Goal: Use online tool/utility: Utilize a website feature to perform a specific function

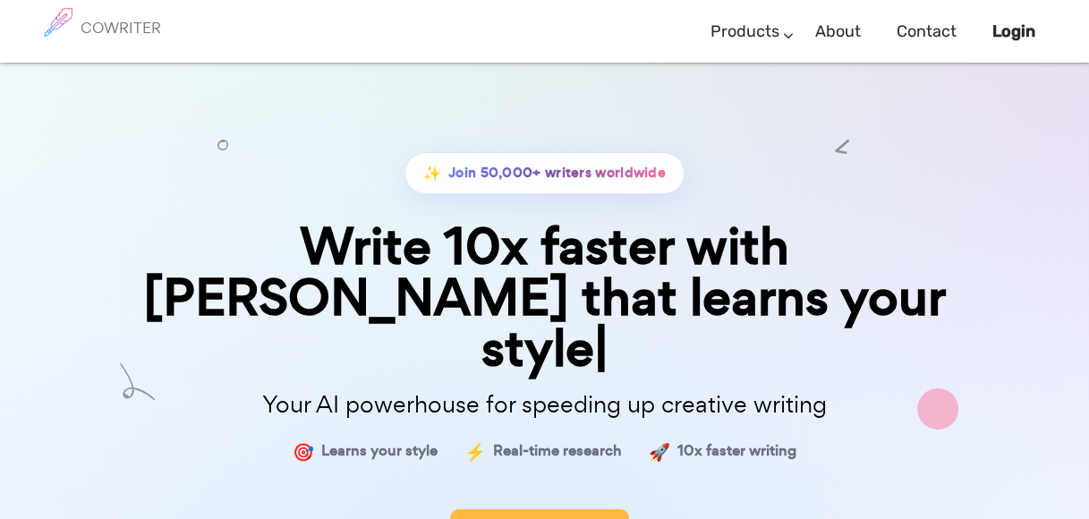
drag, startPoint x: 543, startPoint y: 476, endPoint x: 531, endPoint y: 474, distance: 12.7
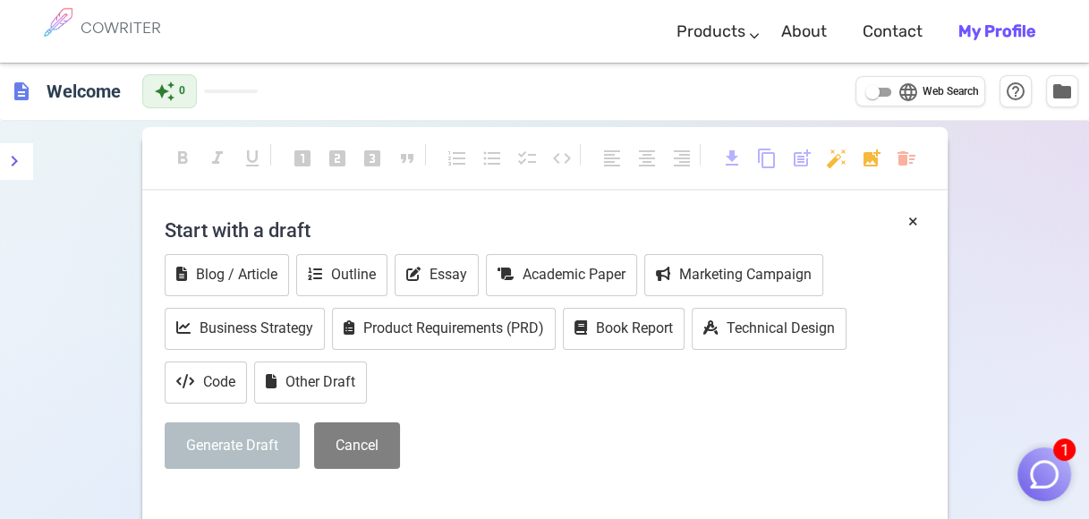
click at [278, 81] on div "description Welcome auto_awesome 0 language Web Search help_outline folder" at bounding box center [544, 92] width 1089 height 58
click at [234, 165] on div "format_bold format_italic format_underlined looks_one looks_two looks_3 format_…" at bounding box center [544, 166] width 805 height 47
click at [345, 231] on h4 "Start with a draft" at bounding box center [545, 229] width 760 height 43
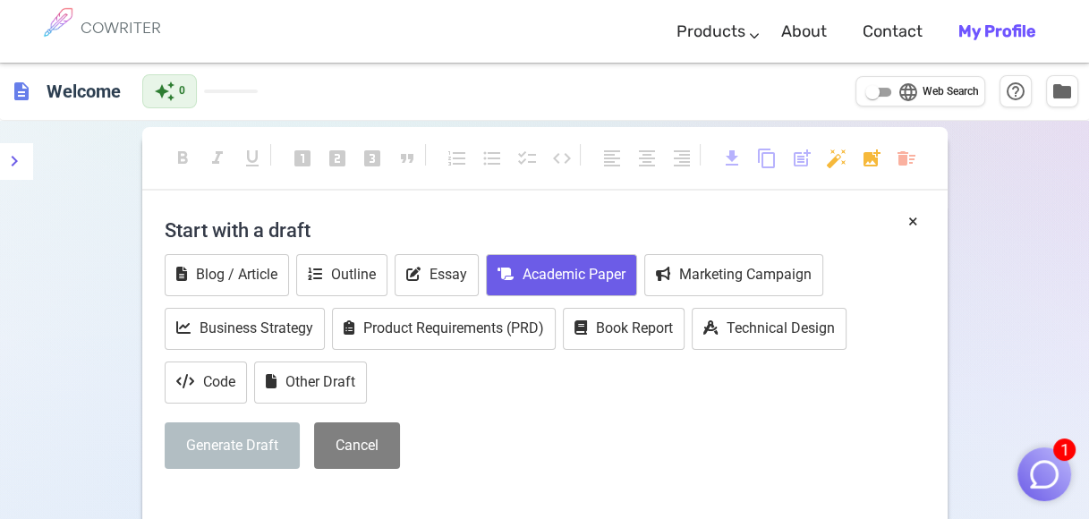
click at [569, 279] on button "Academic Paper" at bounding box center [561, 275] width 151 height 42
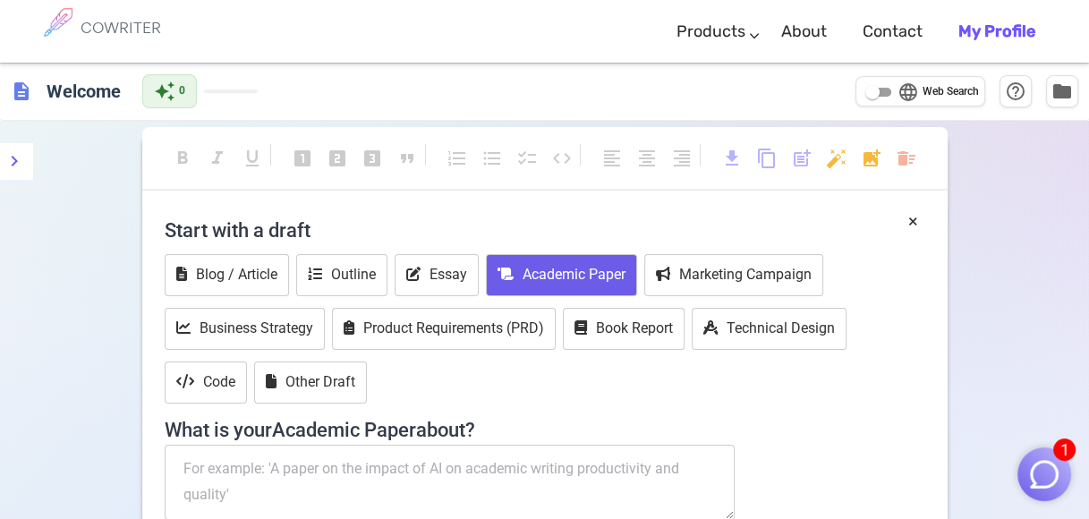
scroll to position [288, 0]
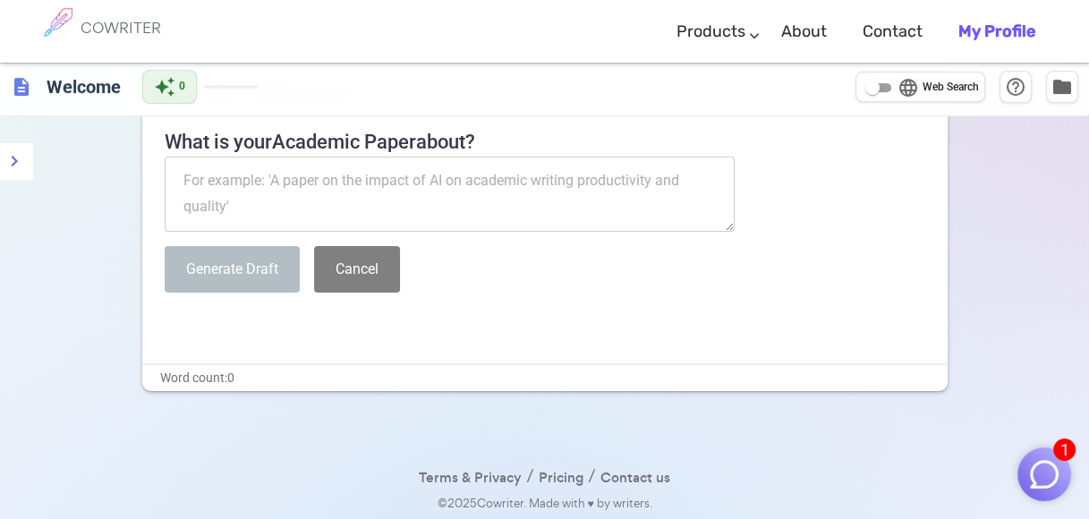
click at [208, 197] on textarea at bounding box center [450, 194] width 571 height 75
click at [243, 191] on textarea at bounding box center [450, 194] width 571 height 75
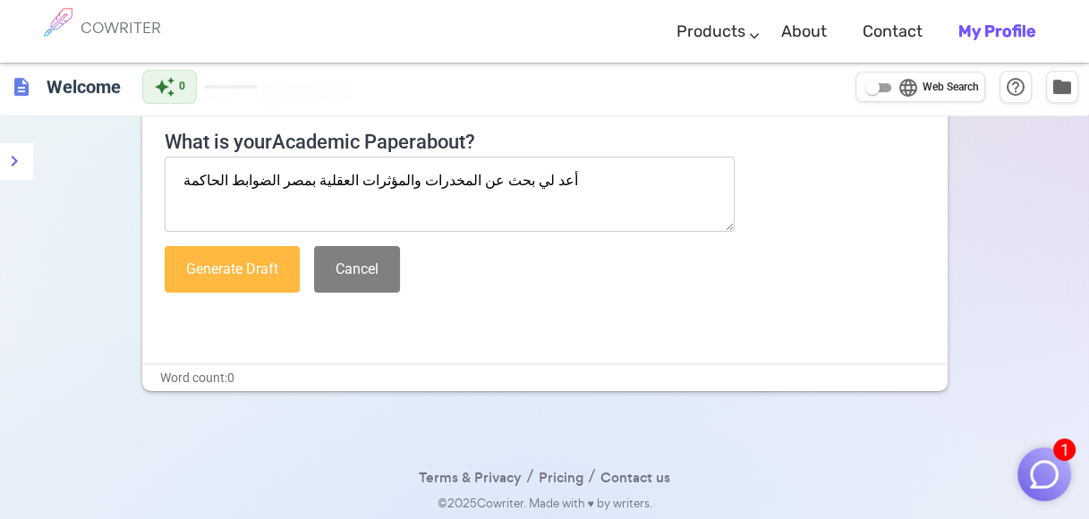
type textarea "أعد لي بحث عن المخدرات والمؤثرات العقلية بمصر الضوابط الحاكمة"
click at [204, 281] on button "Generate Draft" at bounding box center [232, 269] width 135 height 47
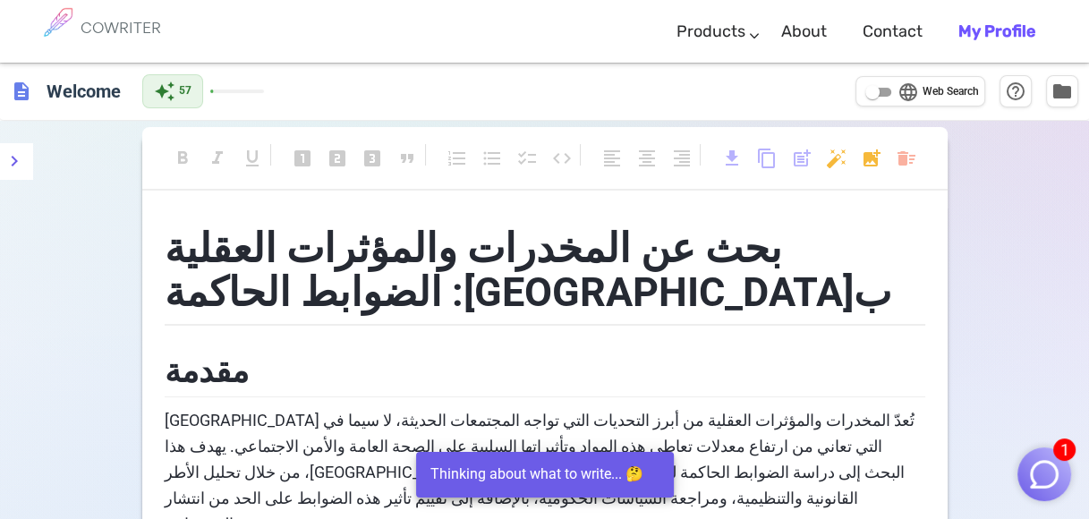
scroll to position [250, 0]
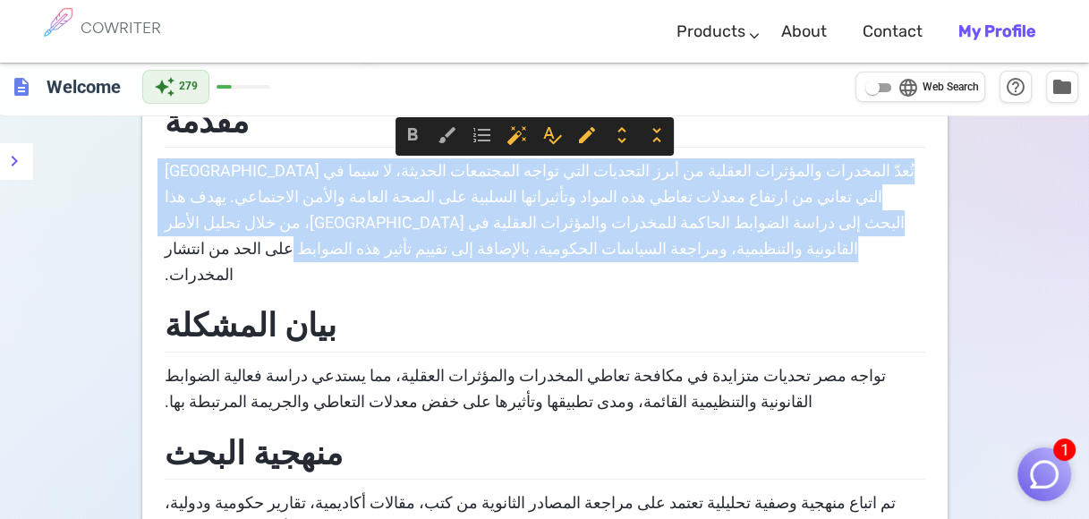
drag, startPoint x: 915, startPoint y: 174, endPoint x: 154, endPoint y: 221, distance: 762.9
copy span "تُعدّ المخدرات والمؤثرات العقلية من أبرز التحديات التي تواجه المجتمعات الحديثة،…"
click at [233, 216] on span "تُعدّ المخدرات والمؤثرات العقلية من أبرز التحديات التي تواجه المجتمعات الحديثة،…" at bounding box center [537, 222] width 753 height 122
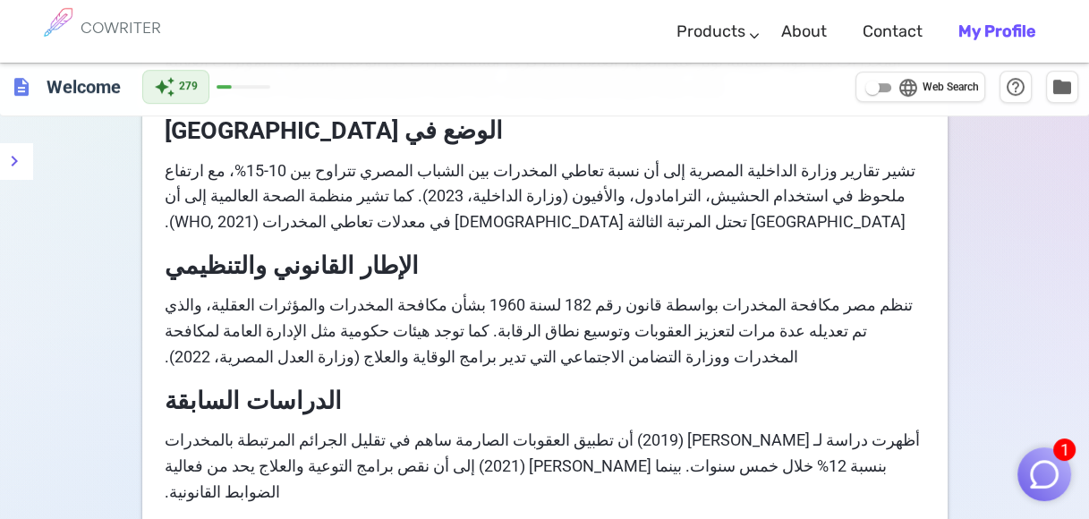
scroll to position [935, 0]
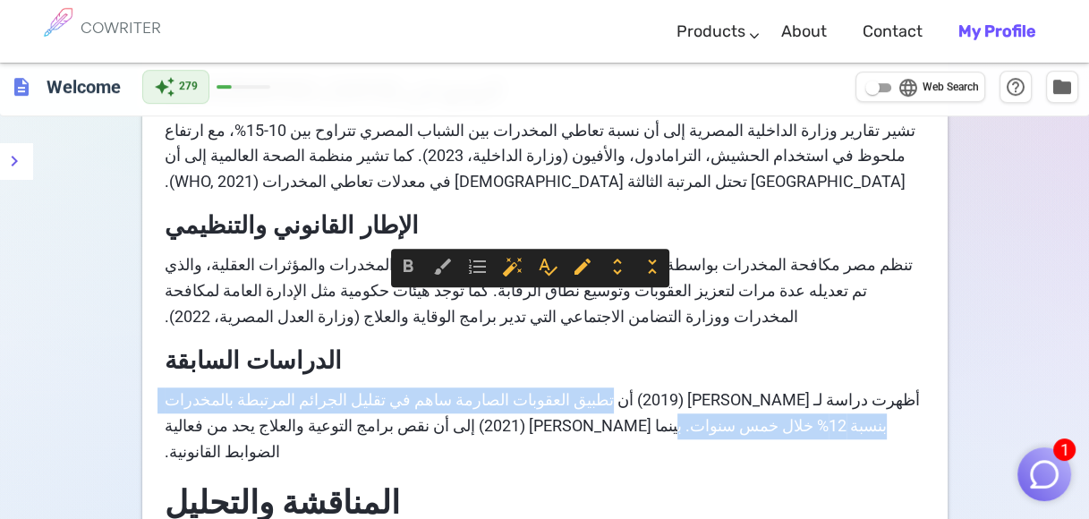
drag, startPoint x: 676, startPoint y: 374, endPoint x: 682, endPoint y: 323, distance: 51.3
click at [681, 325] on div "بحث عن المخدرات والمؤثرات العقلية ب[GEOGRAPHIC_DATA]: الضوابط الحاكمة مقدمة تُع…" at bounding box center [545, 501] width 760 height 2457
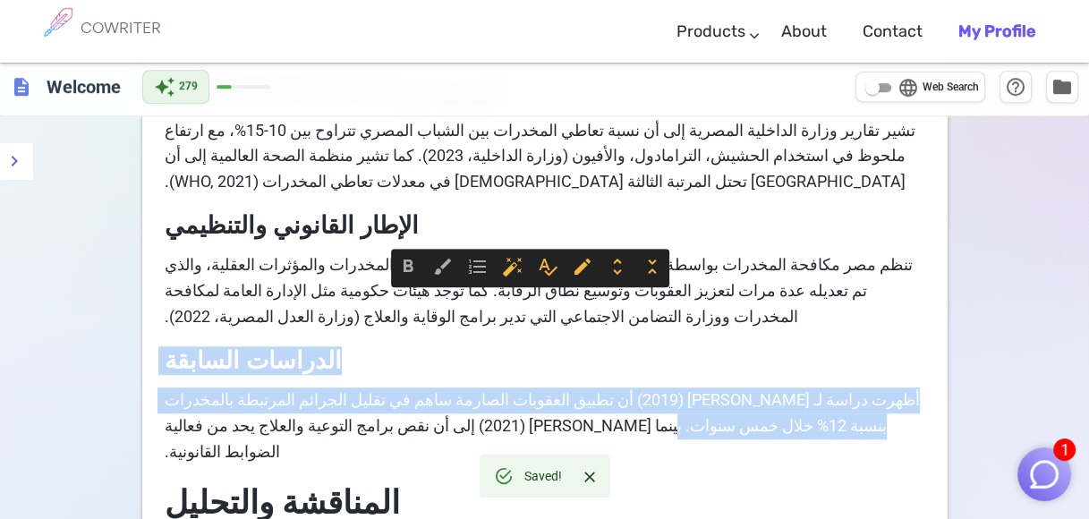
click at [835, 327] on div "بحث عن المخدرات والمؤثرات العقلية ب[GEOGRAPHIC_DATA]: الضوابط الحاكمة مقدمة تُع…" at bounding box center [545, 501] width 760 height 2457
click at [839, 337] on h3 "الدراسات السابقة" at bounding box center [545, 358] width 760 height 43
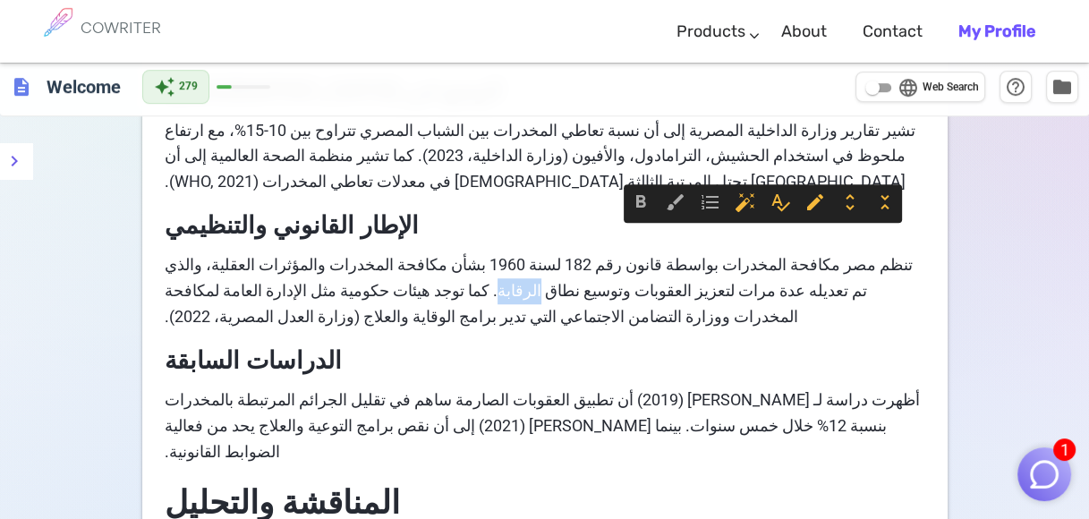
click at [473, 337] on h3 "الدراسات السابقة" at bounding box center [545, 358] width 760 height 43
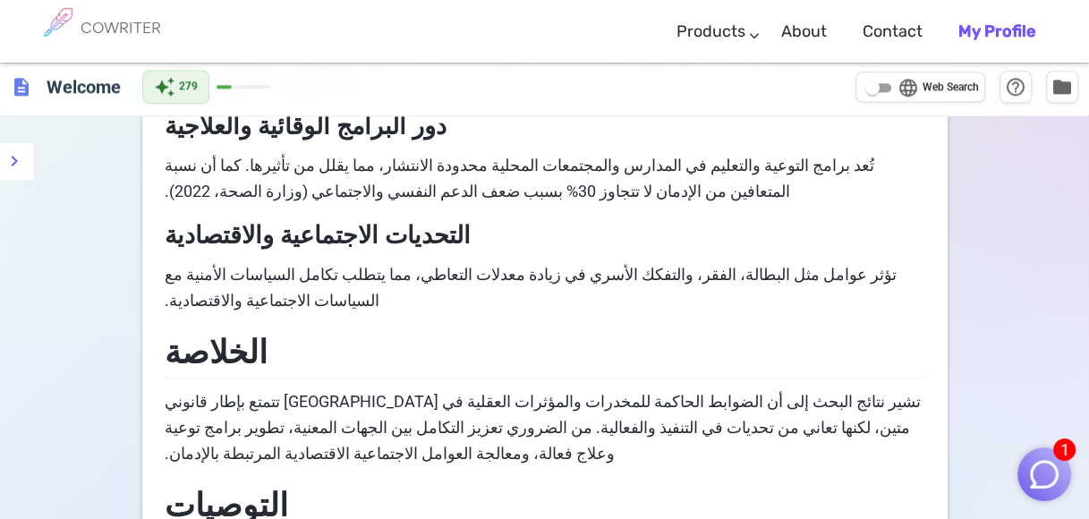
scroll to position [1614, 0]
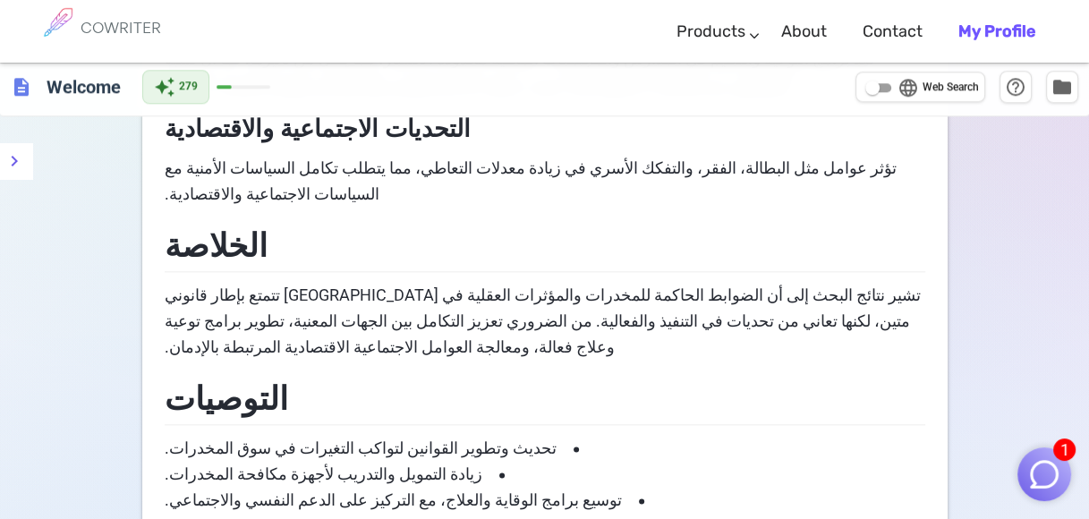
click at [803, 488] on li "توسيع برامج الوقاية والعلاج، مع التركيز على الدعم النفسي والاجتماعي." at bounding box center [545, 501] width 760 height 26
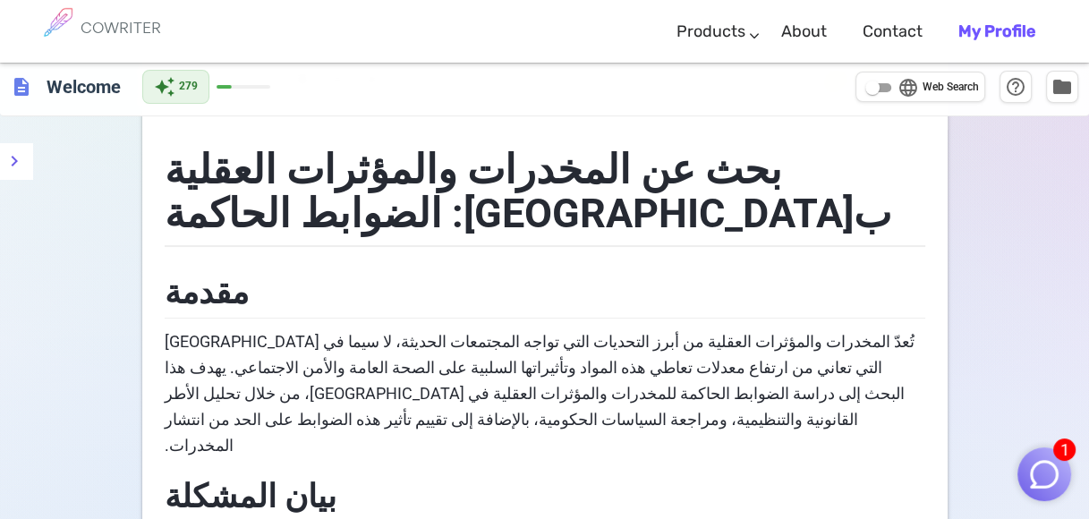
scroll to position [0, 0]
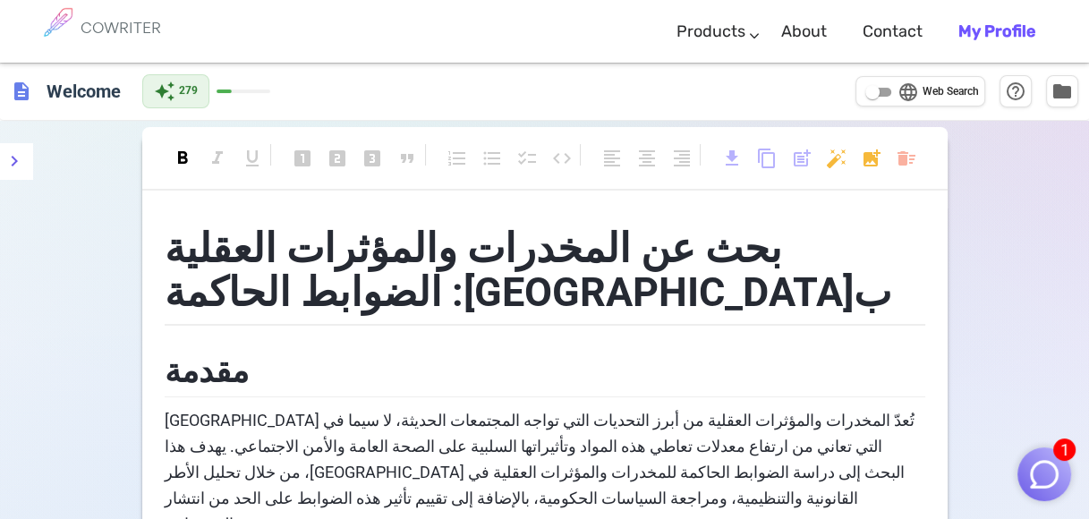
click at [183, 157] on span "format_bold" at bounding box center [182, 158] width 21 height 21
click at [868, 38] on link "Contact" at bounding box center [892, 31] width 60 height 53
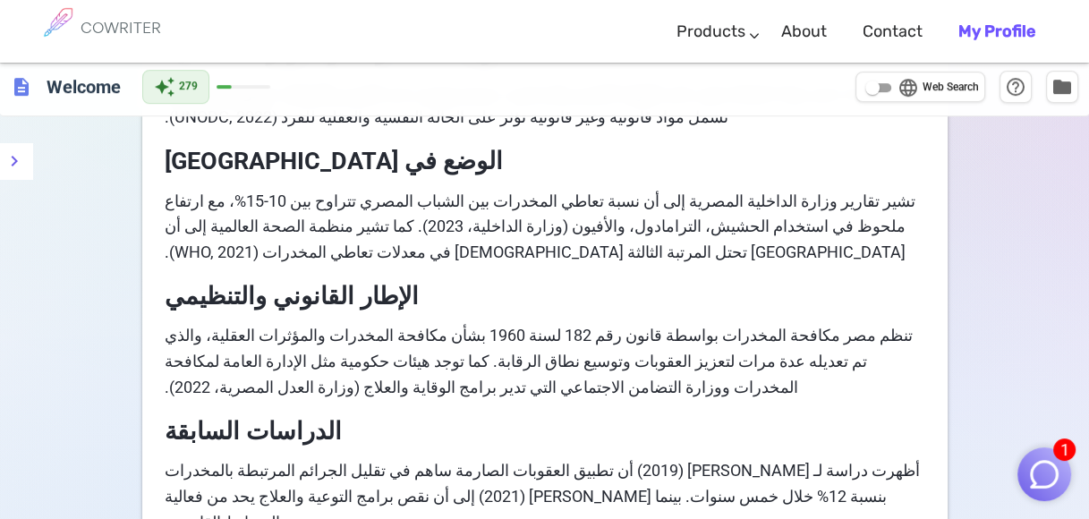
scroll to position [1729, 0]
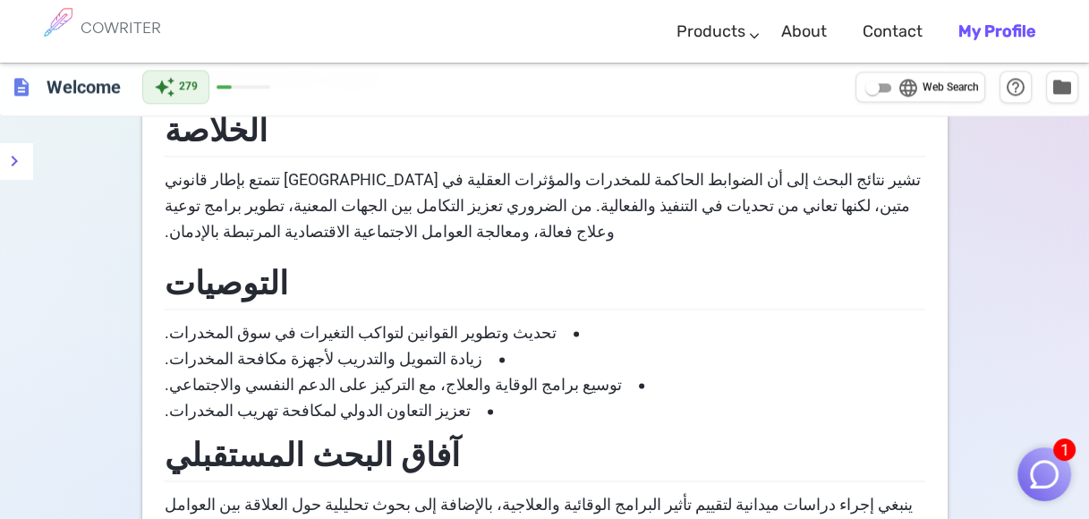
click at [1038, 476] on img "button" at bounding box center [1044, 474] width 34 height 34
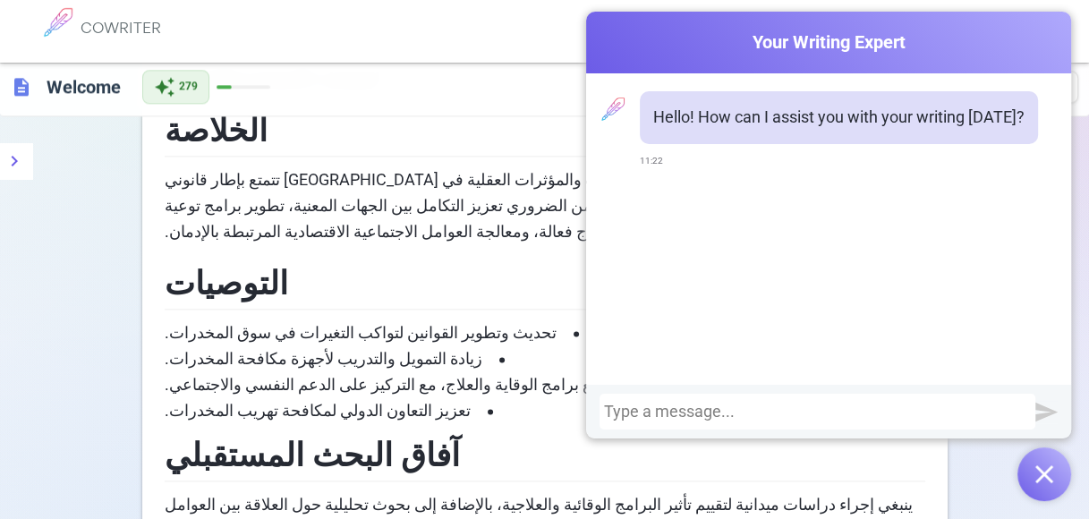
click at [627, 408] on div at bounding box center [817, 412] width 427 height 18
click at [608, 404] on div at bounding box center [817, 412] width 427 height 18
click at [609, 407] on div at bounding box center [817, 412] width 427 height 18
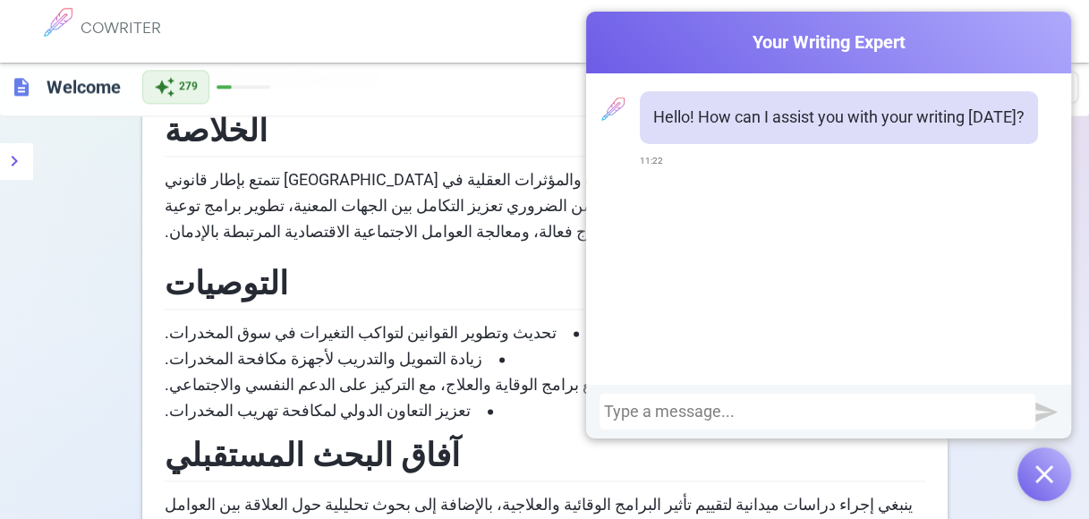
click at [615, 403] on div at bounding box center [817, 412] width 427 height 18
click at [614, 404] on div at bounding box center [817, 412] width 427 height 18
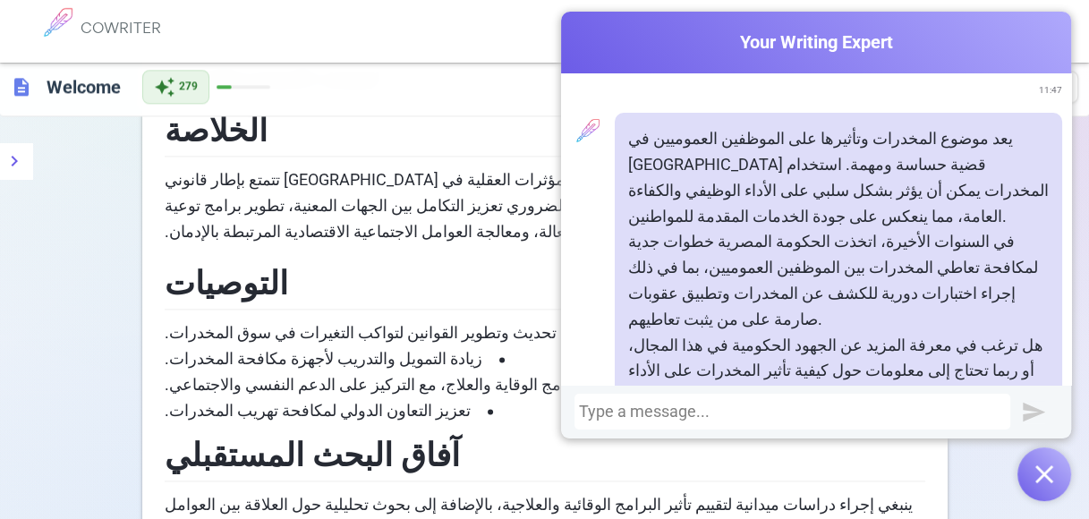
scroll to position [162, 0]
click at [462, 424] on h2 "آفاق البحث المستقبلي" at bounding box center [545, 453] width 760 height 58
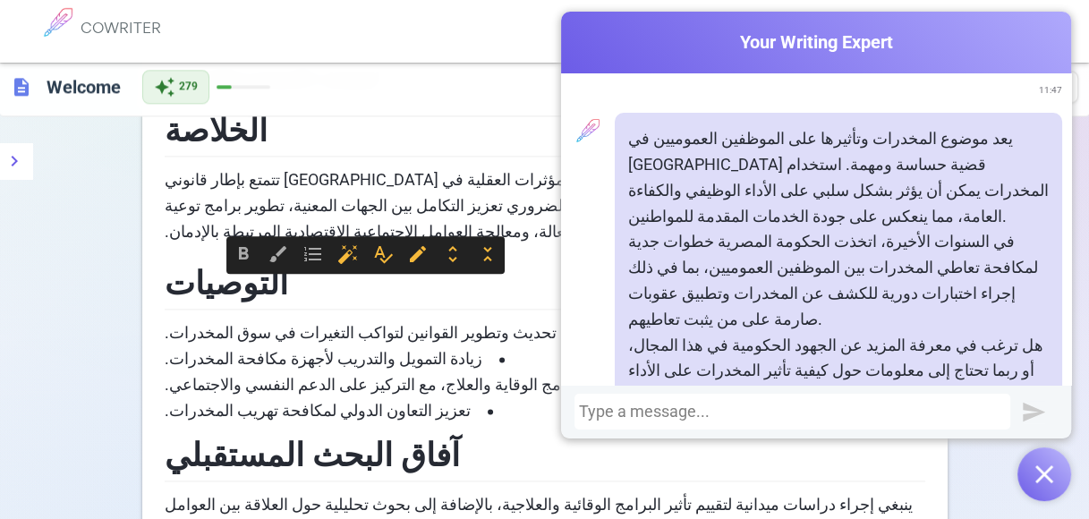
click at [456, 424] on h2 "آفاق البحث المستقبلي" at bounding box center [545, 453] width 760 height 58
